Goal: Task Accomplishment & Management: Use online tool/utility

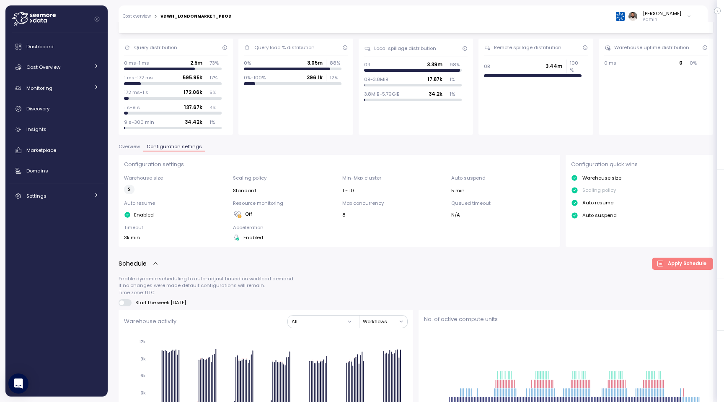
scroll to position [46, 0]
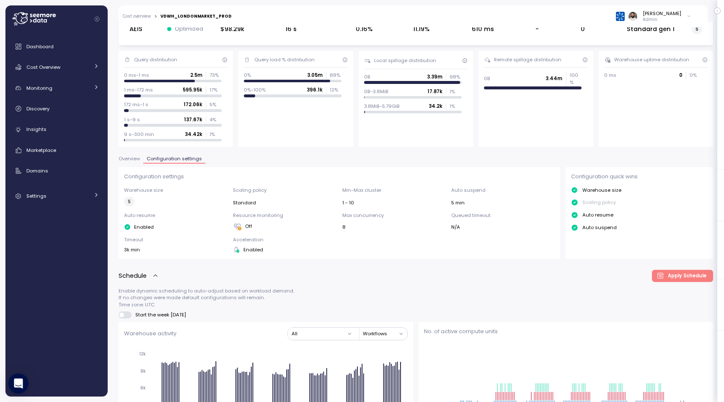
click at [132, 160] on span "Overview" at bounding box center [129, 158] width 21 height 5
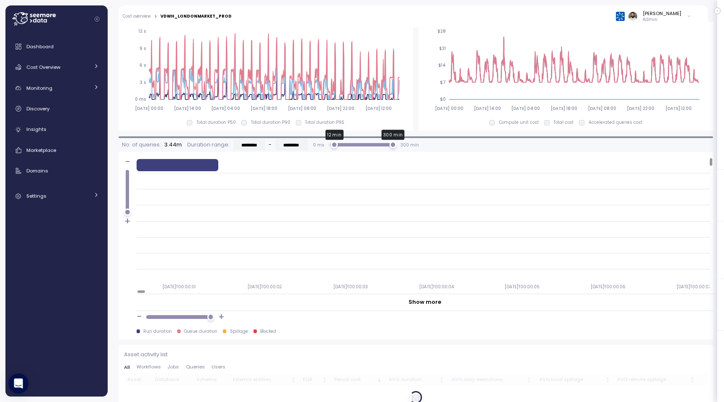
click at [338, 146] on div "12 min" at bounding box center [334, 144] width 7 height 7
type input "*********"
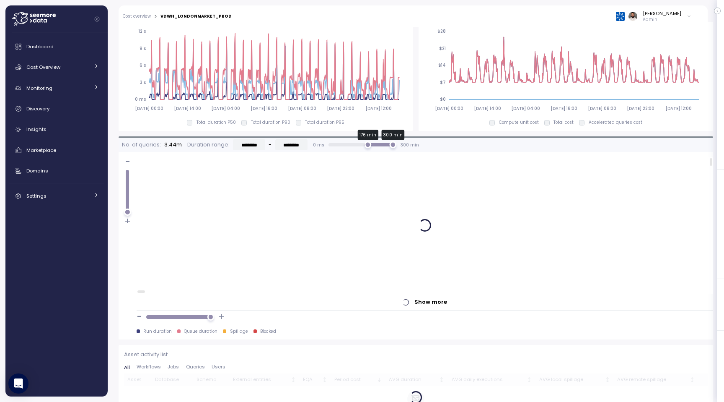
drag, startPoint x: 365, startPoint y: 146, endPoint x: 370, endPoint y: 146, distance: 5.0
click at [370, 146] on div "176 min 300 min" at bounding box center [362, 144] width 61 height 7
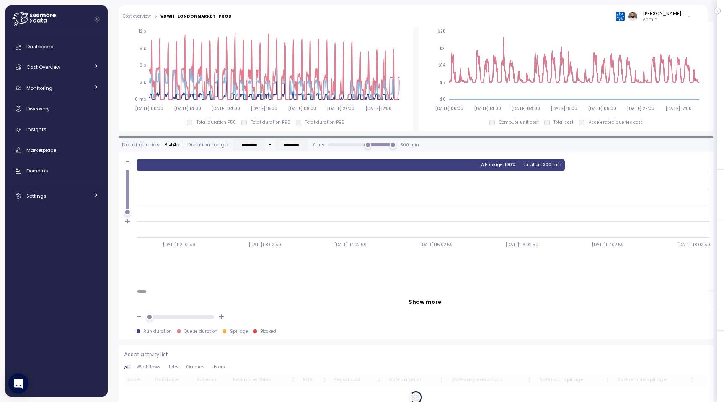
click at [138, 290] on div at bounding box center [142, 291] width 9 height 3
drag, startPoint x: 148, startPoint y: 316, endPoint x: 206, endPoint y: 315, distance: 57.9
click at [206, 315] on div at bounding box center [180, 316] width 61 height 3
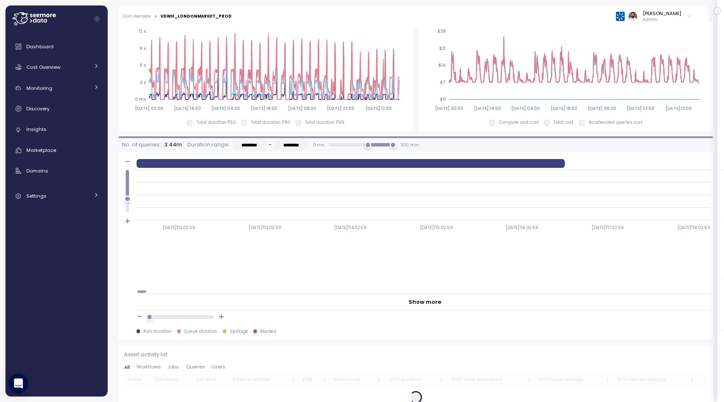
drag, startPoint x: 127, startPoint y: 208, endPoint x: 127, endPoint y: 199, distance: 9.6
click at [127, 199] on div at bounding box center [127, 198] width 7 height 7
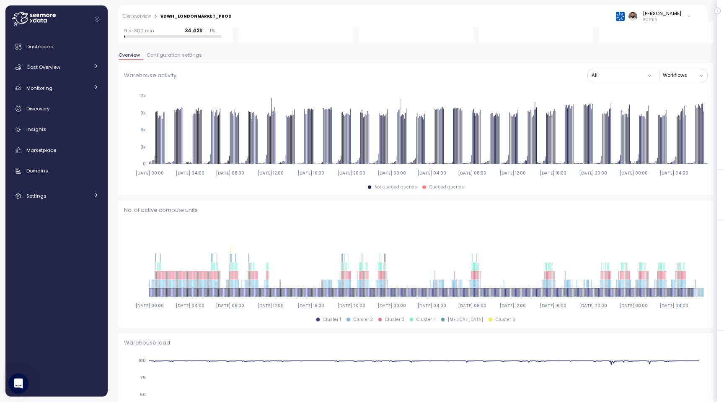
scroll to position [68, 0]
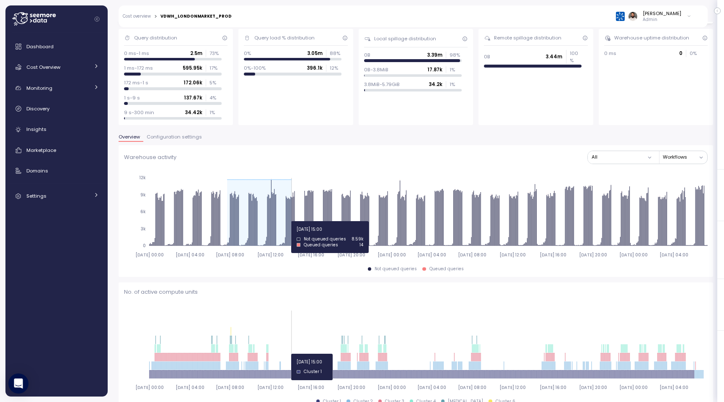
drag, startPoint x: 227, startPoint y: 221, endPoint x: 290, endPoint y: 221, distance: 62.9
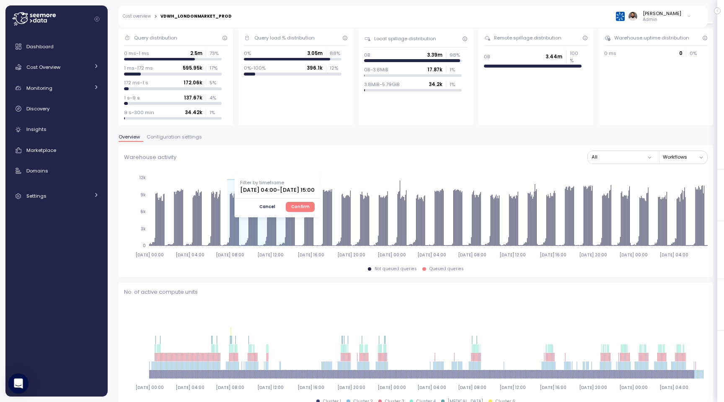
click at [310, 206] on span "Confirm" at bounding box center [300, 206] width 18 height 9
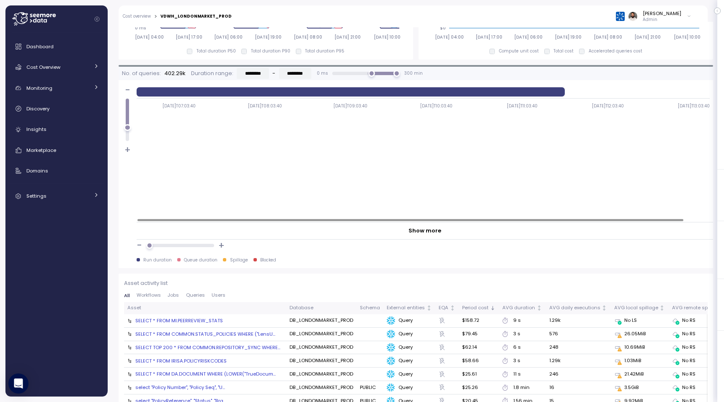
scroll to position [684, 0]
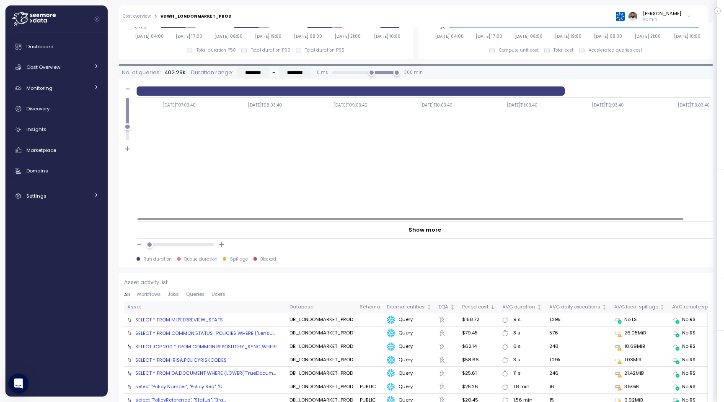
drag, startPoint x: 152, startPoint y: 246, endPoint x: 135, endPoint y: 238, distance: 19.1
click at [134, 238] on div "No. of queries: 402.29k Duration range: ********* - ********* 0 ms 300 min - + …" at bounding box center [416, 165] width 595 height 203
click at [320, 92] on div at bounding box center [351, 90] width 428 height 9
